Goal: Transaction & Acquisition: Purchase product/service

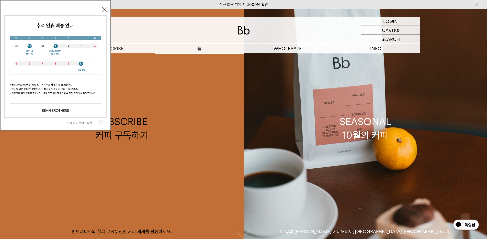
click at [197, 43] on div at bounding box center [243, 30] width 353 height 27
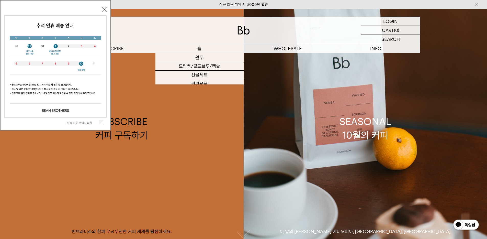
click at [195, 45] on p "숍" at bounding box center [200, 48] width 88 height 9
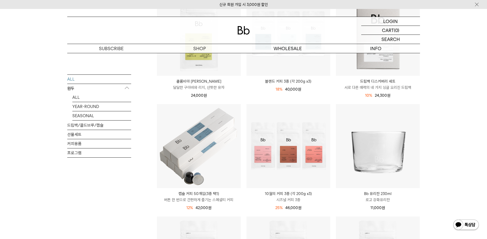
scroll to position [131, 0]
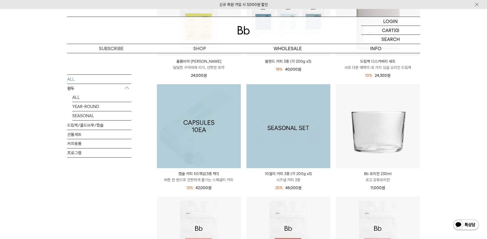
click at [267, 111] on img at bounding box center [289, 126] width 84 height 84
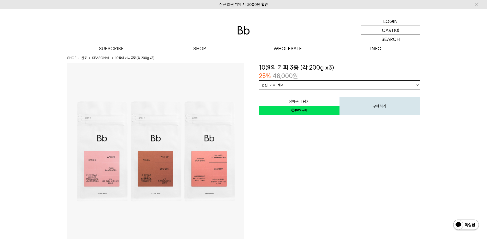
click at [287, 87] on link "= 옵션 : 가격 : 재고 =" at bounding box center [339, 85] width 161 height 9
click at [281, 86] on span "= 옵션 : 가격 : 재고 =" at bounding box center [272, 85] width 27 height 9
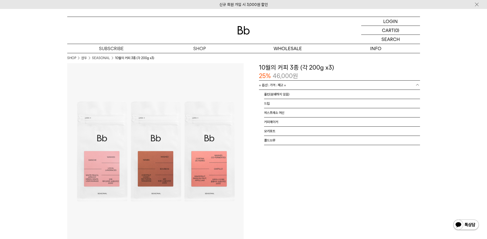
click at [247, 97] on div "**********" at bounding box center [332, 89] width 177 height 52
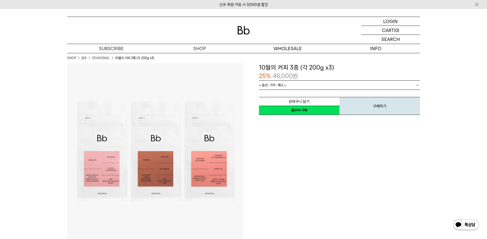
click at [266, 90] on div "장바구니 담기 찜하기 NAVER 네이버 ID로 간편구매 네이버페이 네이버페이 구매하기 찜하기 이전 이벤트 Npay 머니 우리 통장 최대 1만원…" at bounding box center [339, 102] width 161 height 26
click at [271, 86] on span "= 옵션 : 가격 : 재고 =" at bounding box center [272, 85] width 27 height 9
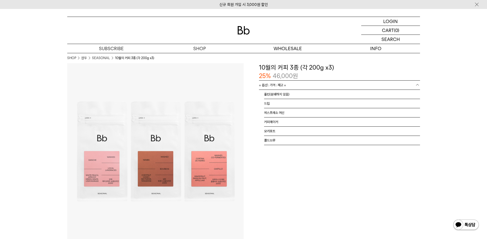
click at [254, 94] on div "**********" at bounding box center [332, 89] width 177 height 52
click at [270, 85] on span "= 옵션 : 가격 : 재고 =" at bounding box center [272, 85] width 27 height 9
click at [251, 96] on div "**********" at bounding box center [332, 89] width 177 height 52
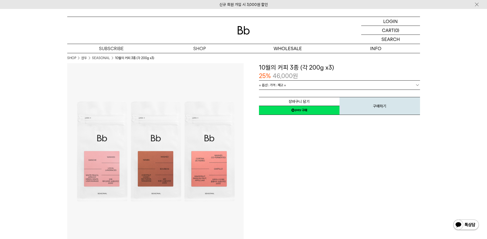
click at [290, 86] on link "= 옵션 : 가격 : 재고 =" at bounding box center [339, 85] width 161 height 9
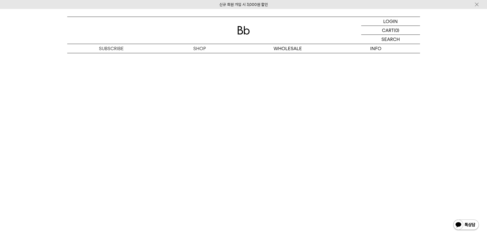
scroll to position [1792, 0]
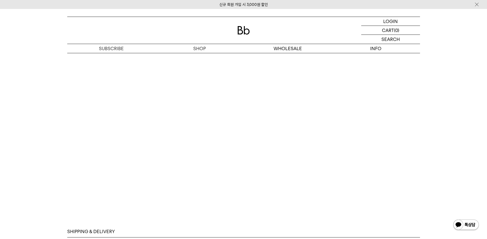
scroll to position [1855, 0]
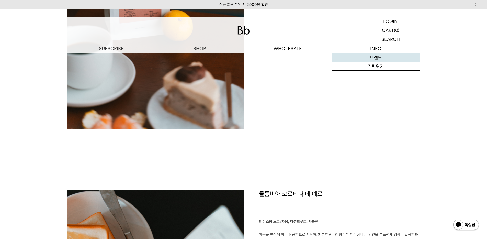
scroll to position [741, 0]
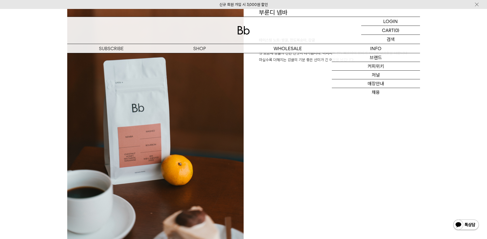
click at [0, 0] on p "로그인" at bounding box center [0, 0] width 0 height 0
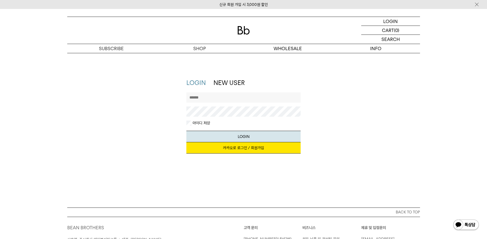
click at [224, 98] on input "text" at bounding box center [244, 97] width 114 height 10
click at [230, 150] on link "카카오로 로그인 / 회원가입" at bounding box center [244, 147] width 114 height 11
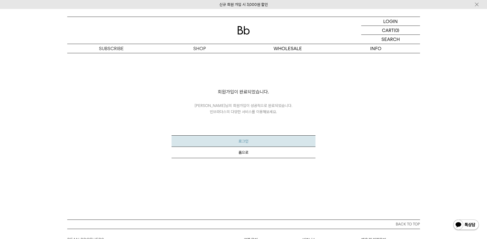
click at [255, 141] on button "로그인" at bounding box center [244, 141] width 144 height 12
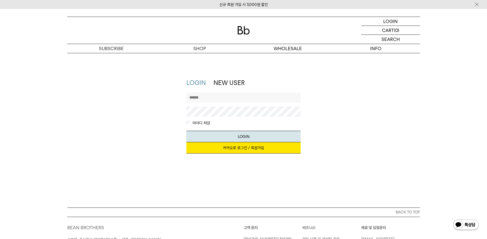
click at [242, 146] on link "카카오로 로그인 / 회원가입" at bounding box center [244, 147] width 114 height 11
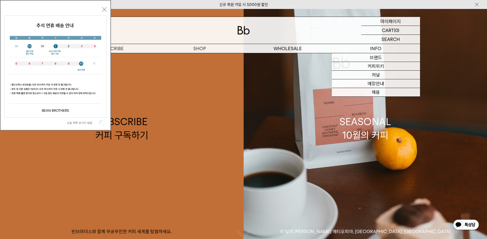
click at [387, 20] on p "마이페이지" at bounding box center [391, 21] width 20 height 9
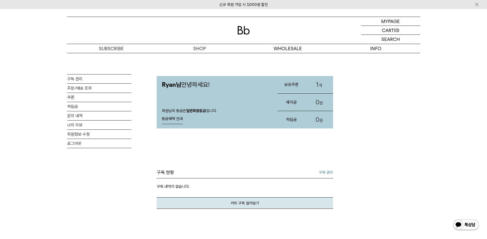
click at [321, 84] on link "1 개" at bounding box center [320, 84] width 28 height 17
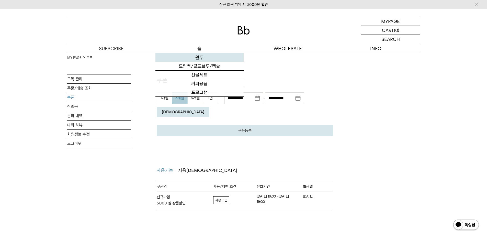
click at [198, 59] on link "원두" at bounding box center [200, 57] width 88 height 9
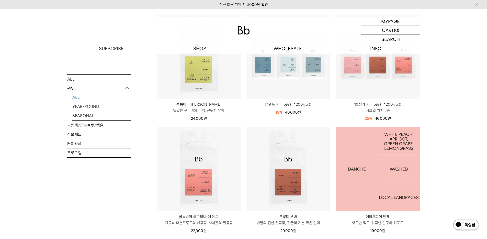
scroll to position [63, 0]
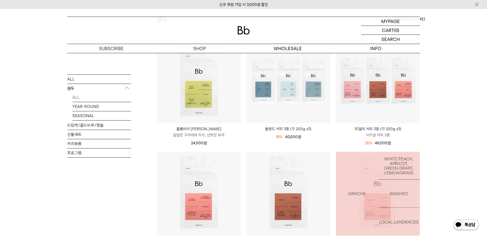
click at [0, 0] on img at bounding box center [0, 0] width 0 height 0
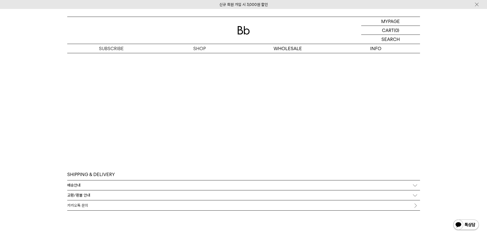
scroll to position [1890, 0]
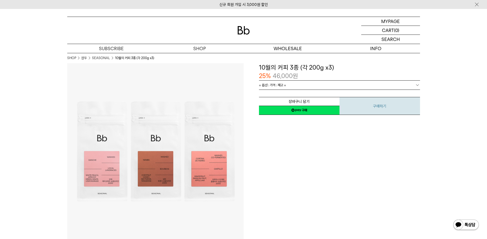
click at [372, 110] on button "구매하기" at bounding box center [380, 106] width 81 height 18
click at [283, 83] on span "= 옵션 : 가격 : 재고 =" at bounding box center [272, 85] width 27 height 9
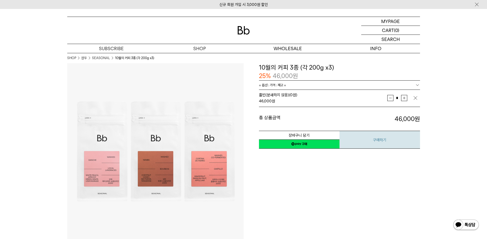
click at [380, 142] on button "구매하기" at bounding box center [380, 140] width 81 height 18
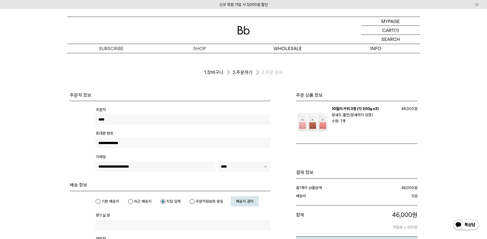
click at [322, 119] on img at bounding box center [312, 122] width 33 height 33
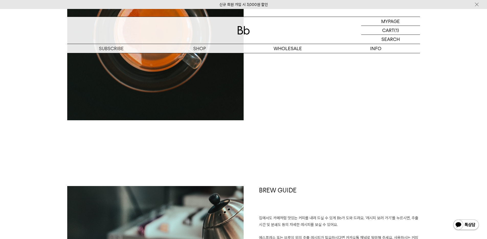
scroll to position [1357, 0]
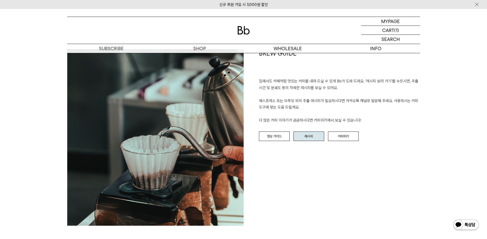
click at [299, 141] on link "레시피" at bounding box center [309, 137] width 31 height 10
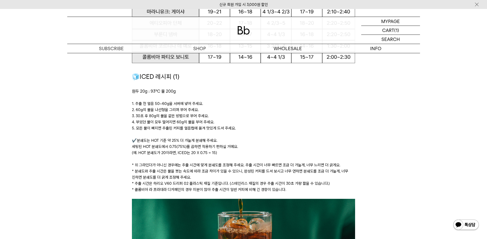
scroll to position [808, 0]
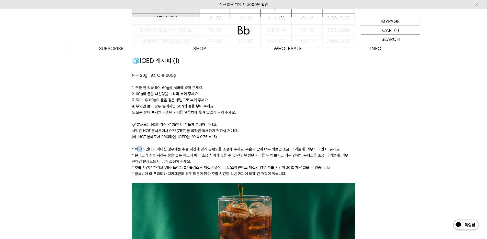
click at [141, 147] on p "* 위 그라인더가 아니신 경우에는 추출 시간에 맞게 분쇄도를 조정해 주세요. 추출 시간이 너무 빠르면 조금 더 가늘게, 너무 느리면 더 굵게요." at bounding box center [243, 149] width 223 height 6
click at [135, 149] on p "* 위 그라인더가 아니신 경우에는 추출 시간에 맞게 분쇄도를 조정해 주세요. 추출 시간이 너무 빠르면 조금 더 가늘게, 너무 느리면 더 굵게요." at bounding box center [243, 149] width 223 height 6
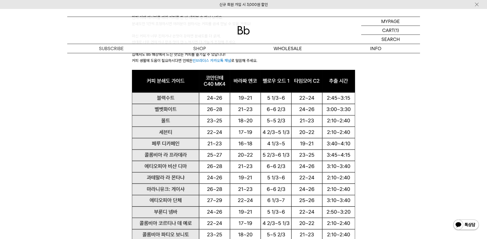
scroll to position [340, 0]
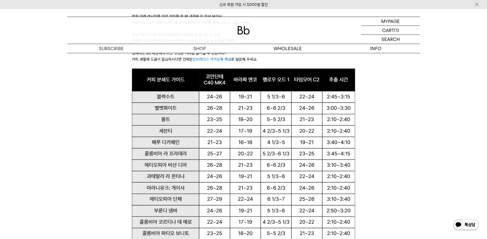
drag, startPoint x: 210, startPoint y: 74, endPoint x: 155, endPoint y: 0, distance: 92.1
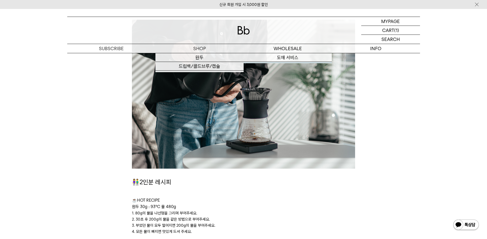
scroll to position [1122, 0]
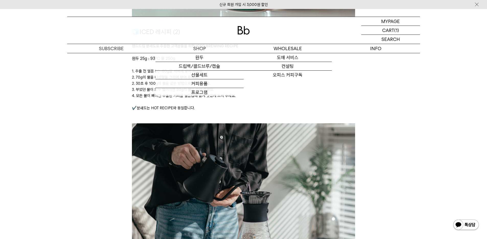
click at [244, 24] on div at bounding box center [243, 30] width 353 height 27
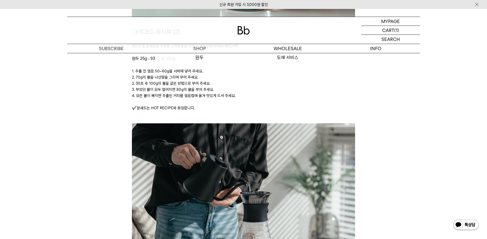
click at [244, 27] on img at bounding box center [244, 30] width 12 height 8
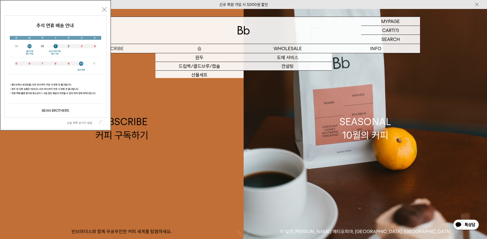
click at [217, 49] on p "숍" at bounding box center [200, 48] width 88 height 9
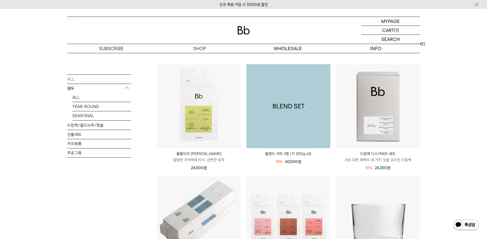
scroll to position [110, 0]
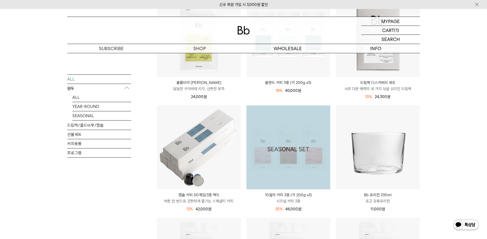
click at [289, 134] on img at bounding box center [289, 147] width 84 height 84
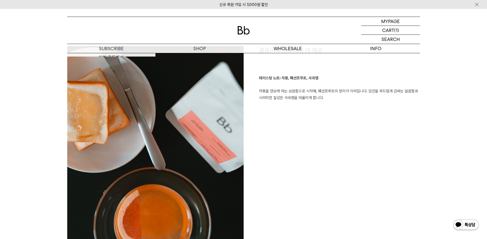
scroll to position [1153, 0]
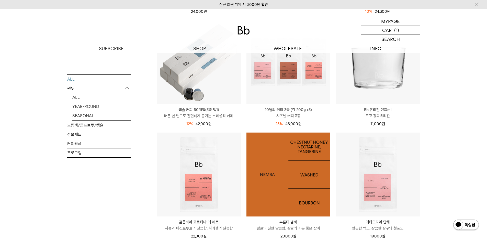
scroll to position [167, 0]
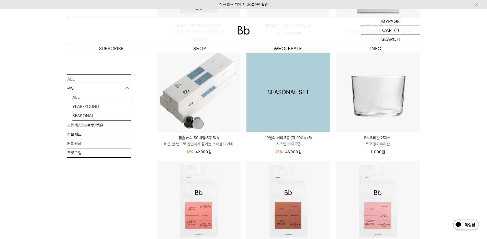
click at [289, 111] on img at bounding box center [289, 90] width 84 height 84
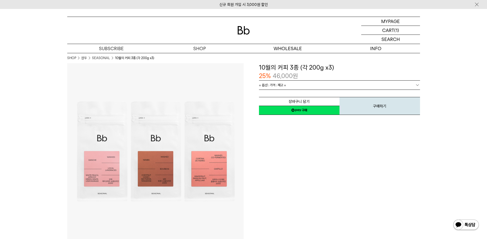
click at [299, 83] on link "= 옵션 : 가격 : 재고 =" at bounding box center [339, 85] width 161 height 9
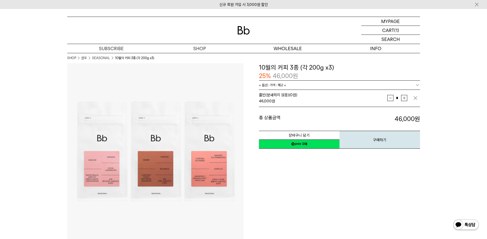
scroll to position [199, 0]
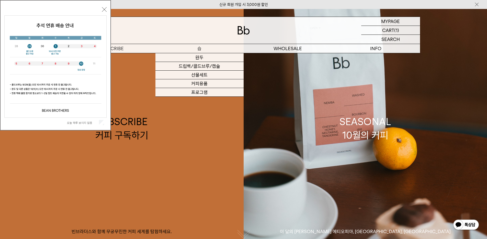
click at [179, 48] on p "숍" at bounding box center [200, 48] width 88 height 9
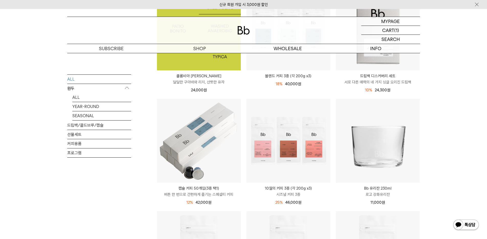
scroll to position [120, 0]
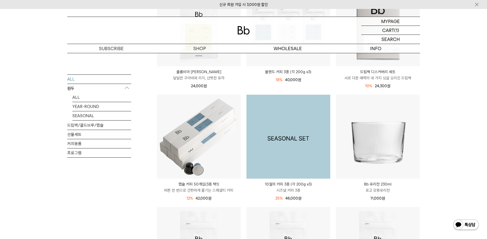
click at [308, 124] on img at bounding box center [289, 137] width 84 height 84
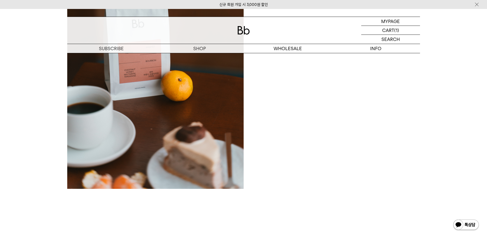
scroll to position [879, 0]
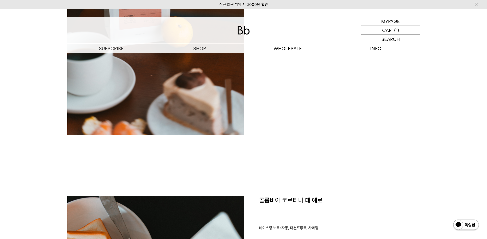
click at [357, 95] on div "부룬디 넴바 테이스팅 노트: 밤꿀, 천도복숭아, 감귤 첫 모금에 밤꿀의 진한 단맛이 다가옵니다. 이어지는 천도복숭아의 향미가 커피에 달콤함을 …" at bounding box center [332, 7] width 177 height 275
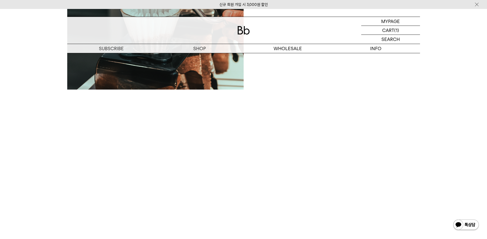
scroll to position [1494, 0]
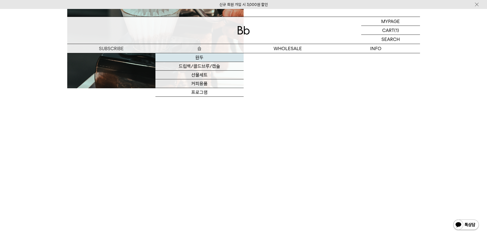
click at [216, 56] on link "원두" at bounding box center [200, 57] width 88 height 9
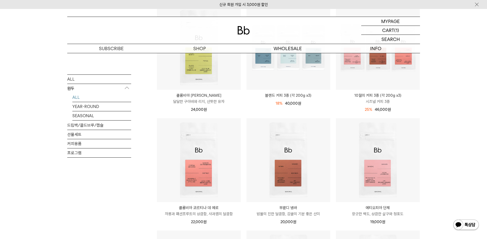
scroll to position [123, 0]
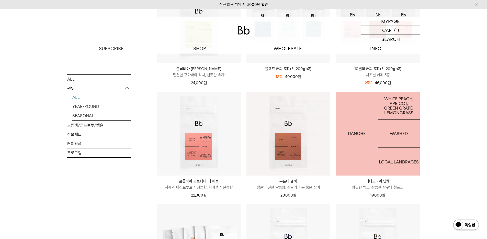
click at [396, 113] on img at bounding box center [378, 134] width 84 height 84
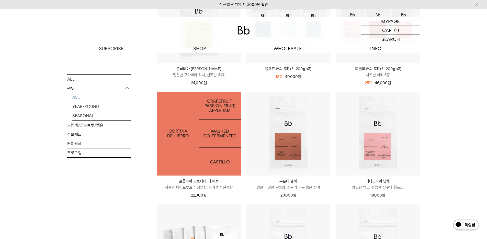
click at [226, 131] on img at bounding box center [199, 134] width 84 height 84
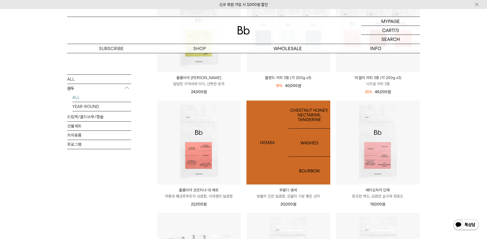
scroll to position [123, 0]
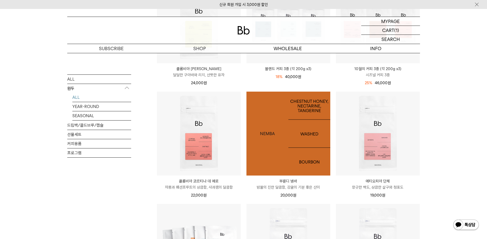
click at [283, 122] on img at bounding box center [289, 134] width 84 height 84
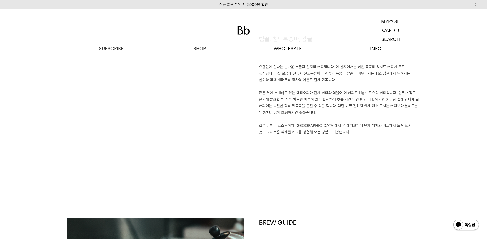
scroll to position [392, 0]
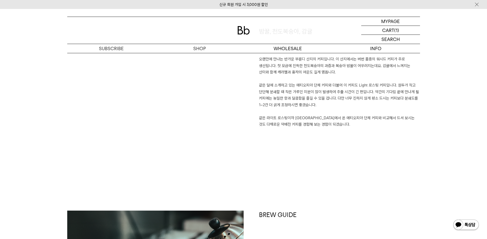
drag, startPoint x: 251, startPoint y: 114, endPoint x: 254, endPoint y: 115, distance: 3.4
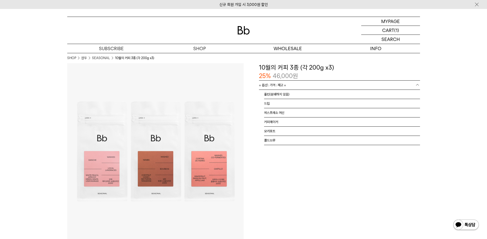
click at [278, 84] on span "= 옵션 : 가격 : 재고 =" at bounding box center [272, 85] width 27 height 9
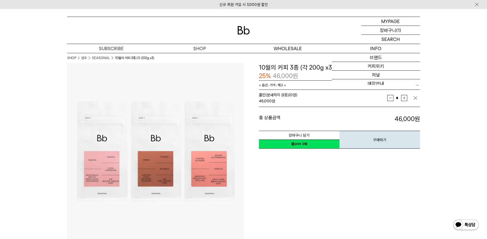
click at [388, 32] on p "장바구니" at bounding box center [388, 30] width 16 height 9
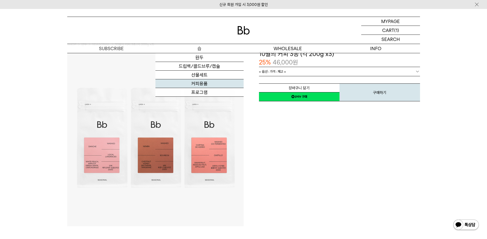
scroll to position [342, 0]
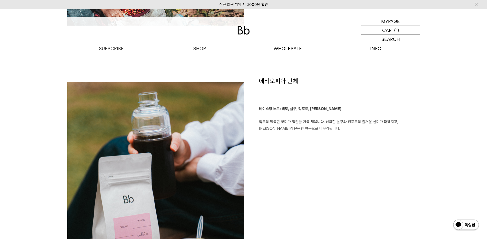
drag, startPoint x: 237, startPoint y: 85, endPoint x: 234, endPoint y: 85, distance: 3.4
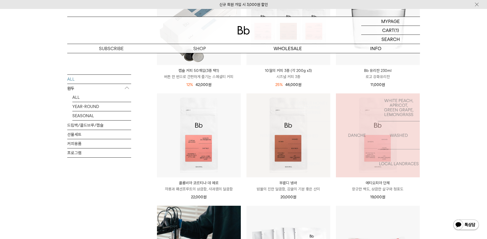
scroll to position [240, 0]
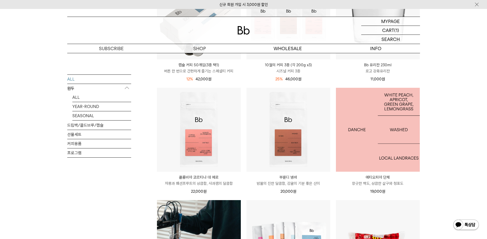
click at [362, 113] on img at bounding box center [378, 130] width 84 height 84
